Goal: Transaction & Acquisition: Purchase product/service

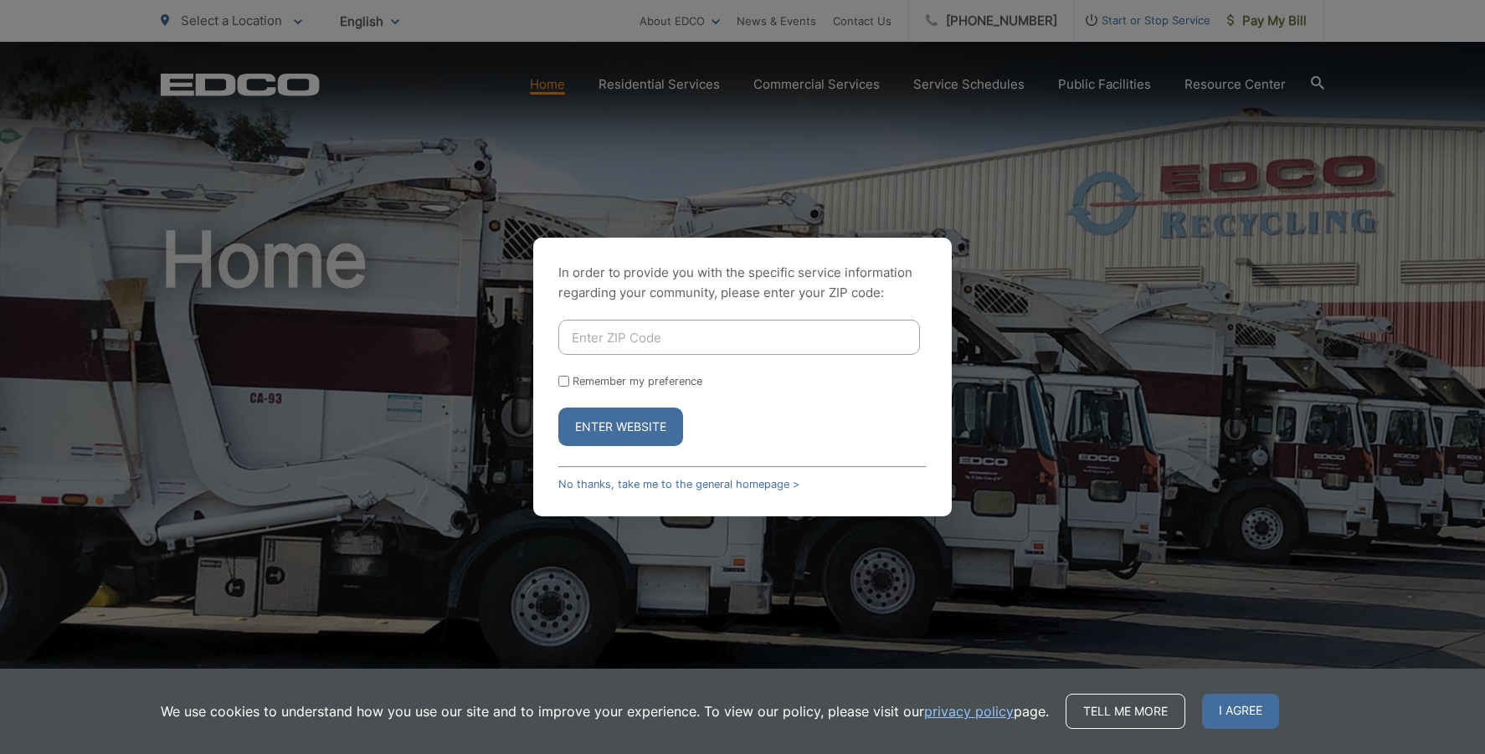
click at [701, 346] on input "Enter ZIP Code" at bounding box center [739, 337] width 362 height 35
type input "92069"
click at [619, 388] on form "92069 Remember my preference Enter Website" at bounding box center [742, 383] width 368 height 126
click at [609, 384] on label "Remember my preference" at bounding box center [638, 381] width 130 height 13
click at [569, 384] on input "Remember my preference" at bounding box center [563, 381] width 11 height 11
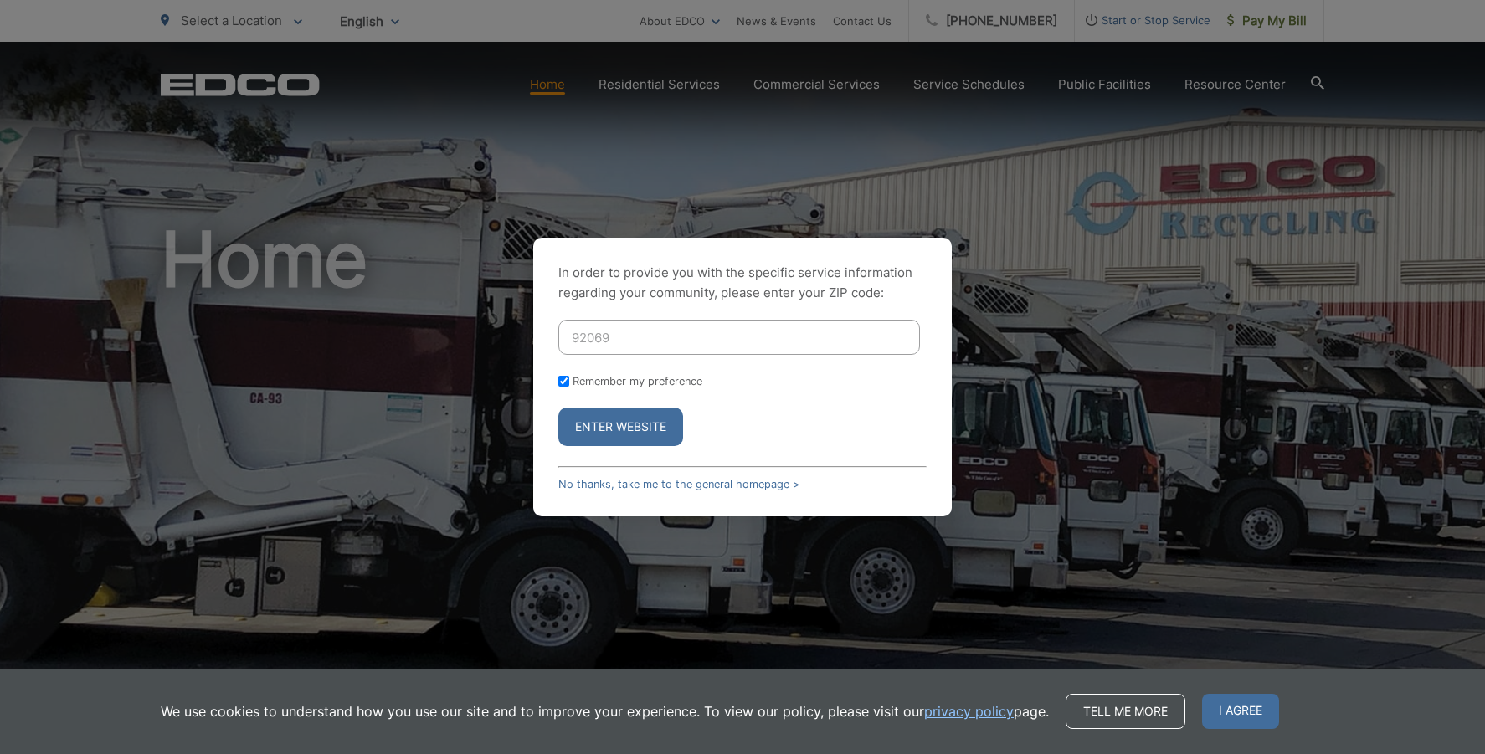
checkbox input "true"
click at [609, 426] on button "Enter Website" at bounding box center [620, 427] width 125 height 39
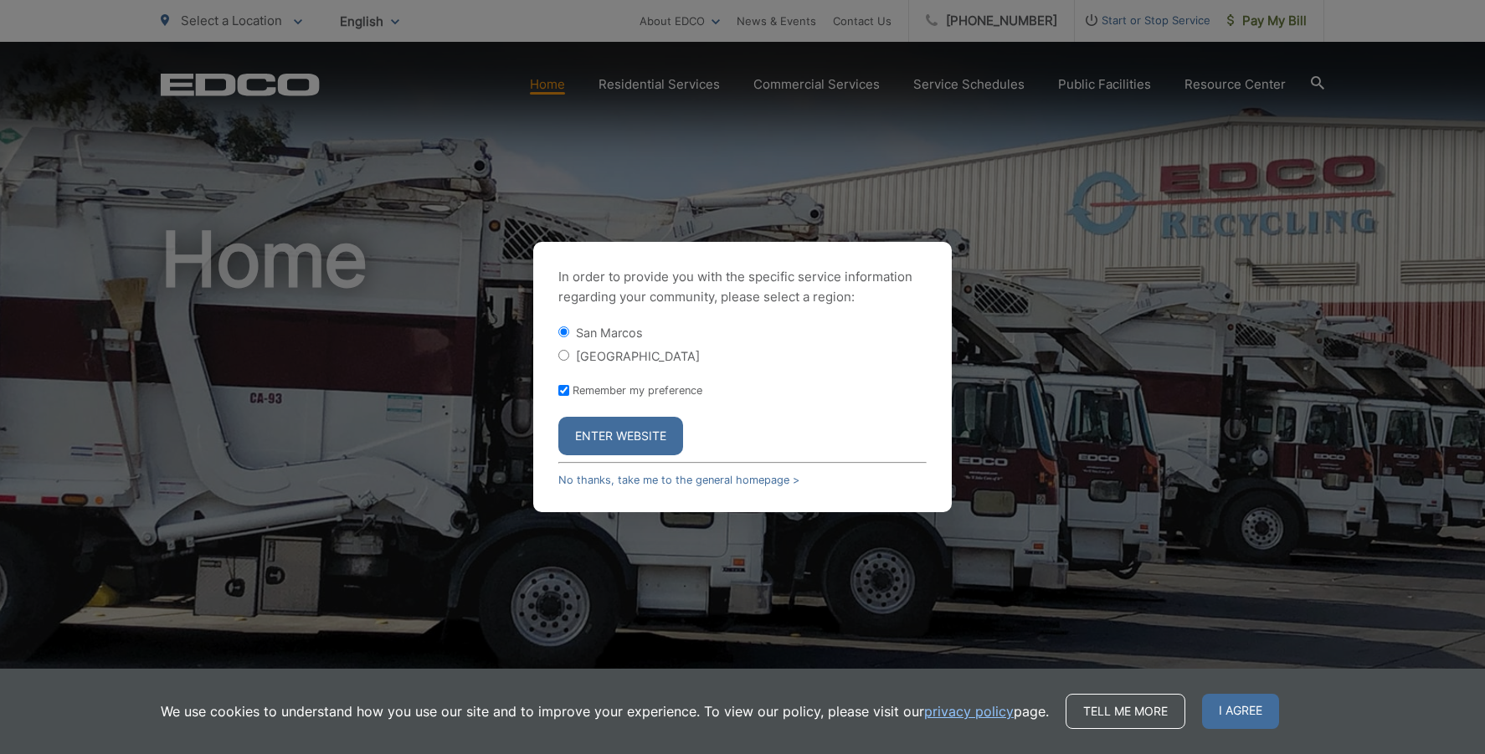
click at [618, 435] on button "Enter Website" at bounding box center [620, 436] width 125 height 39
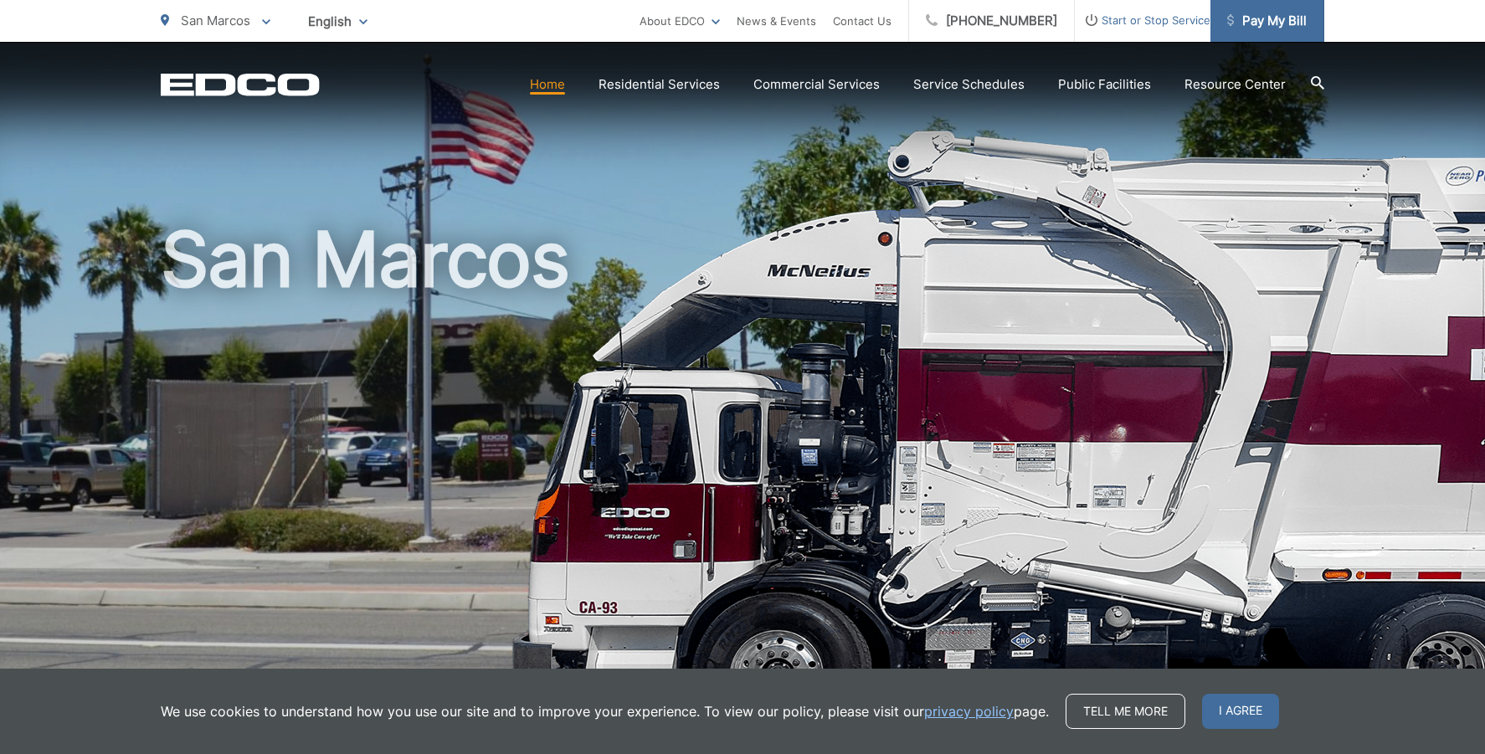
click at [1270, 24] on span "Pay My Bill" at bounding box center [1267, 21] width 80 height 20
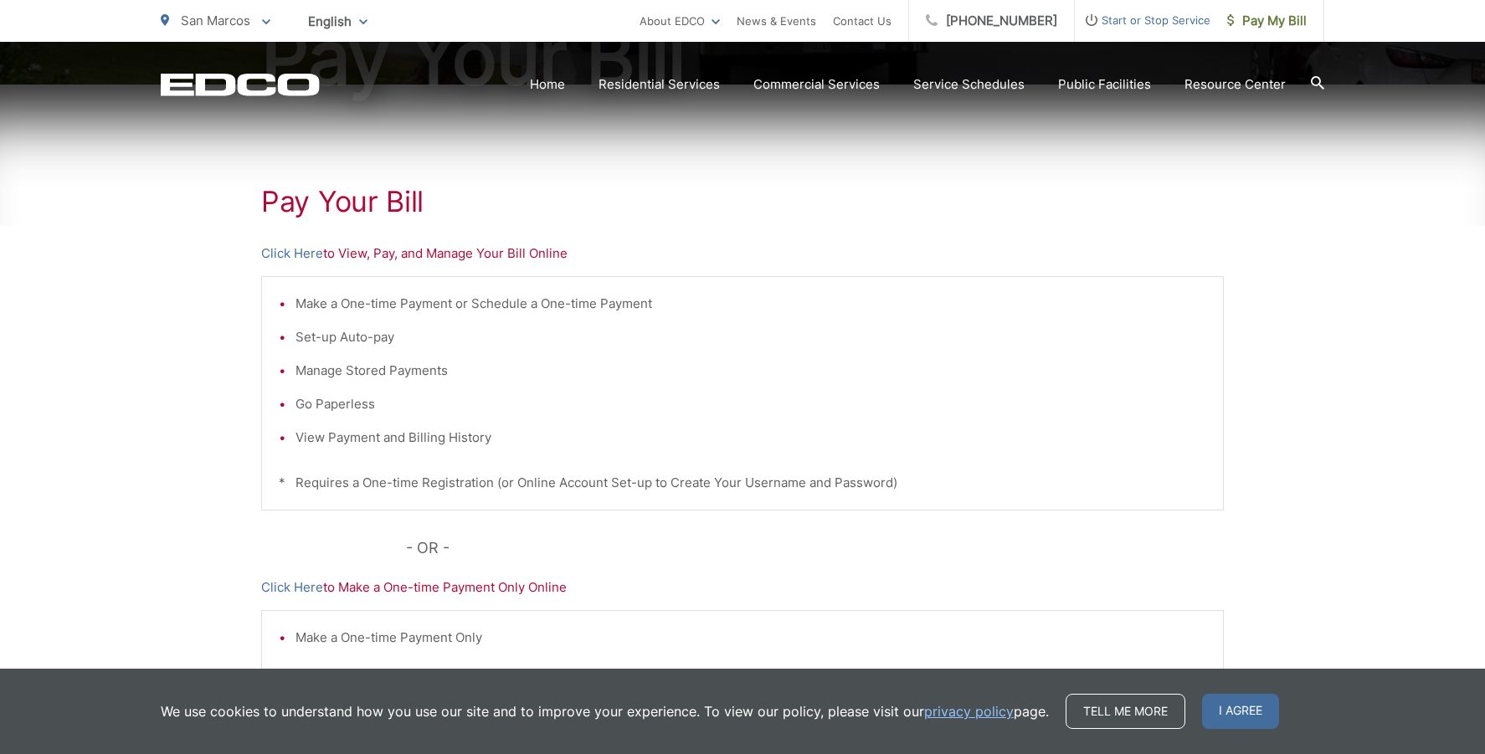
scroll to position [255, 0]
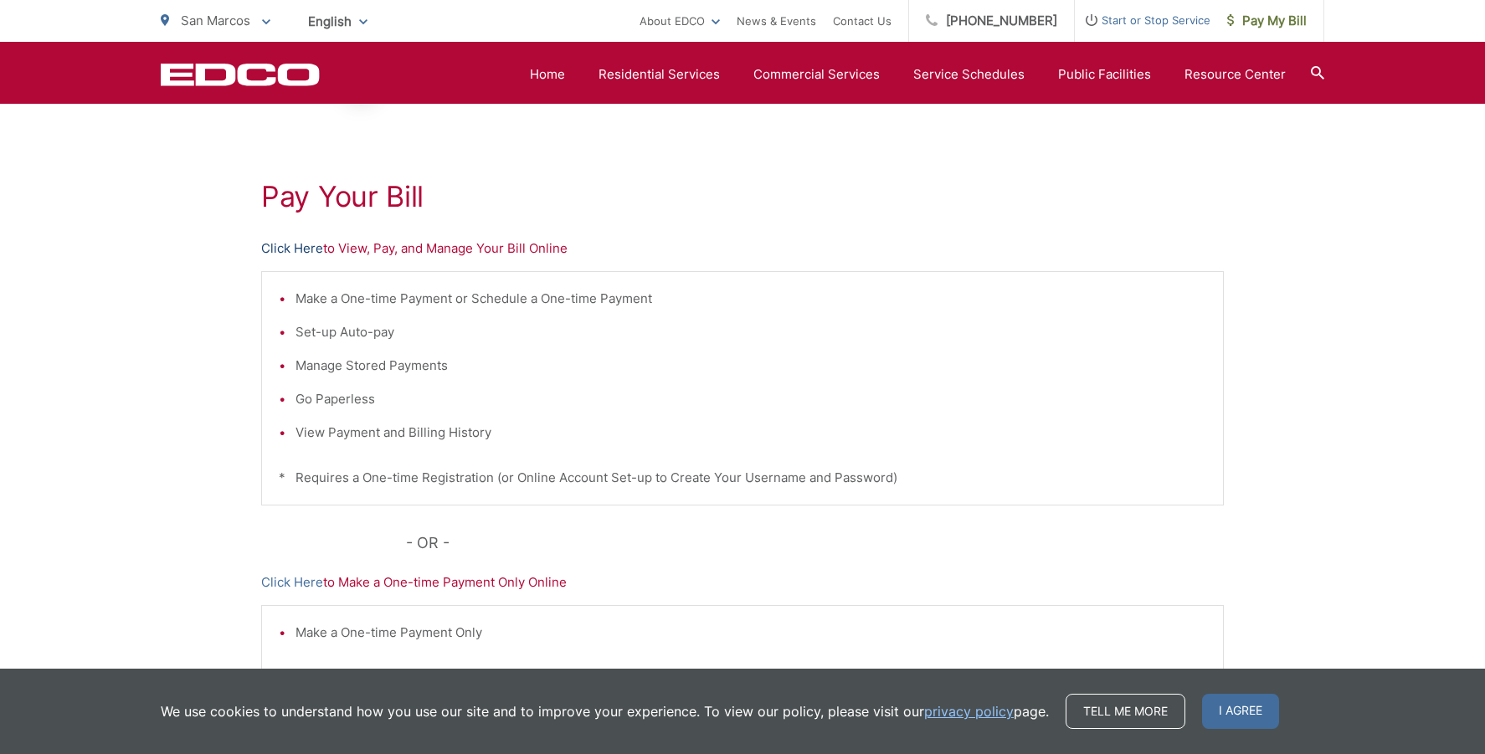
click at [301, 251] on link "Click Here" at bounding box center [292, 249] width 62 height 20
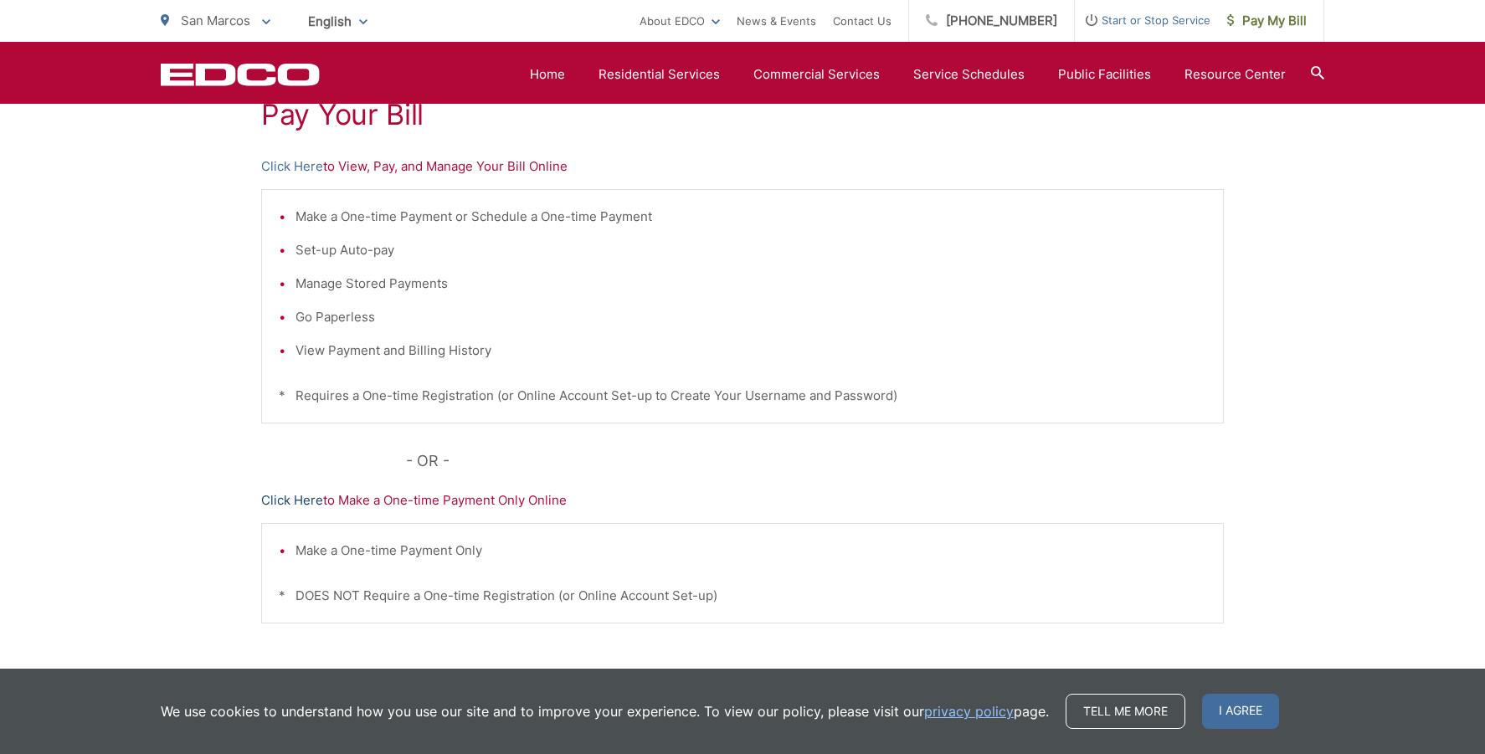
scroll to position [336, 0]
click at [302, 174] on link "Click Here" at bounding box center [292, 168] width 62 height 20
